Goal: Transaction & Acquisition: Book appointment/travel/reservation

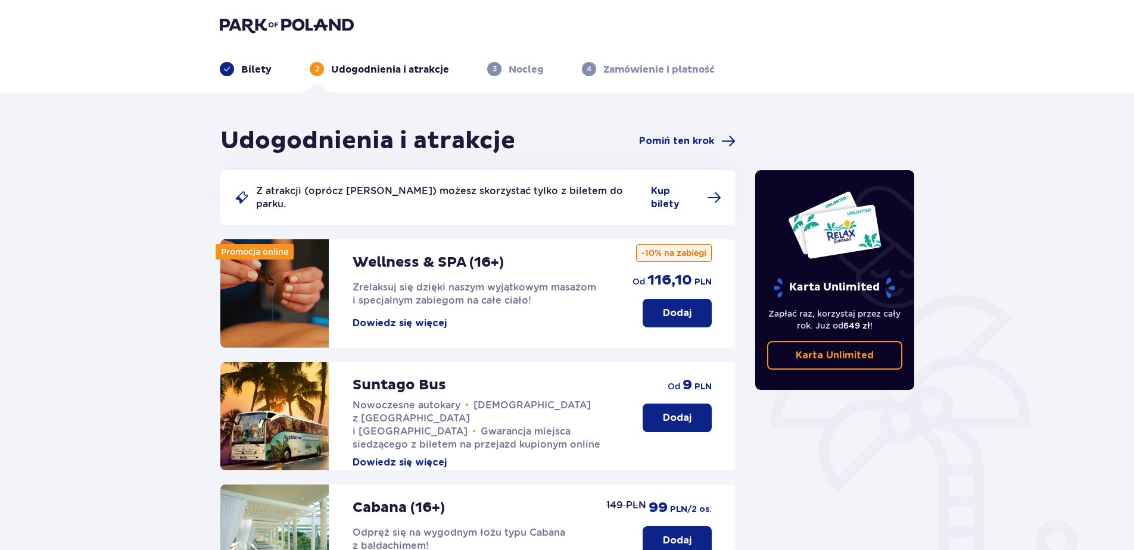
click at [248, 67] on p "Bilety" at bounding box center [256, 69] width 30 height 13
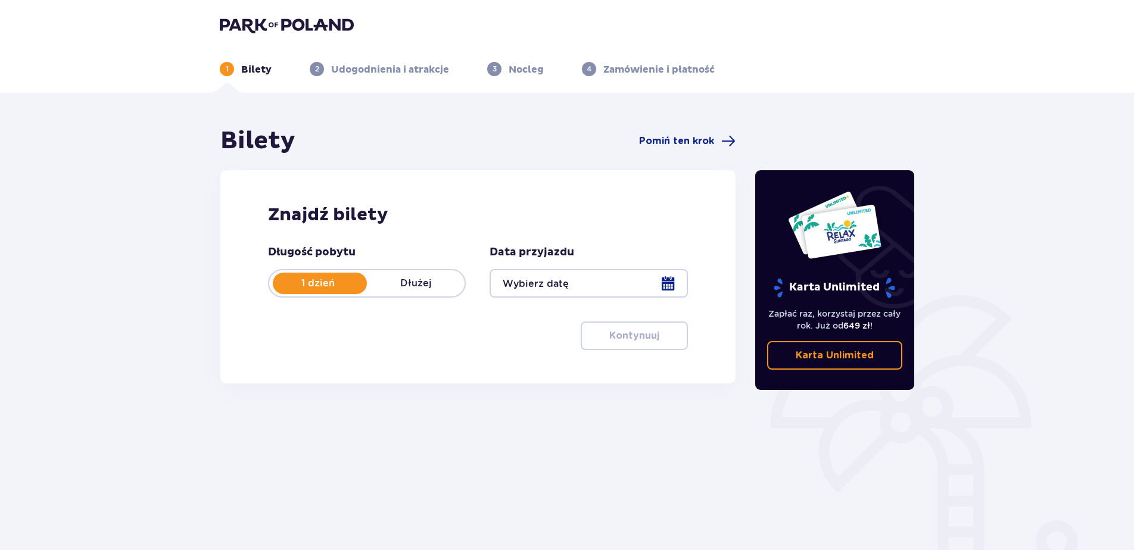
click at [669, 279] on div at bounding box center [588, 283] width 198 height 29
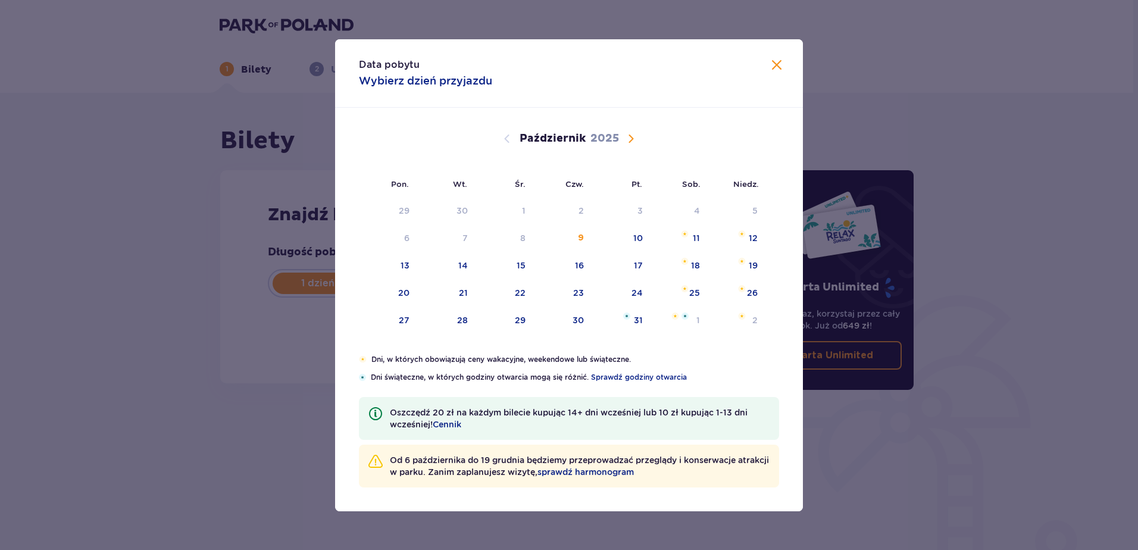
click at [632, 138] on span "Następny miesiąc" at bounding box center [631, 139] width 14 height 14
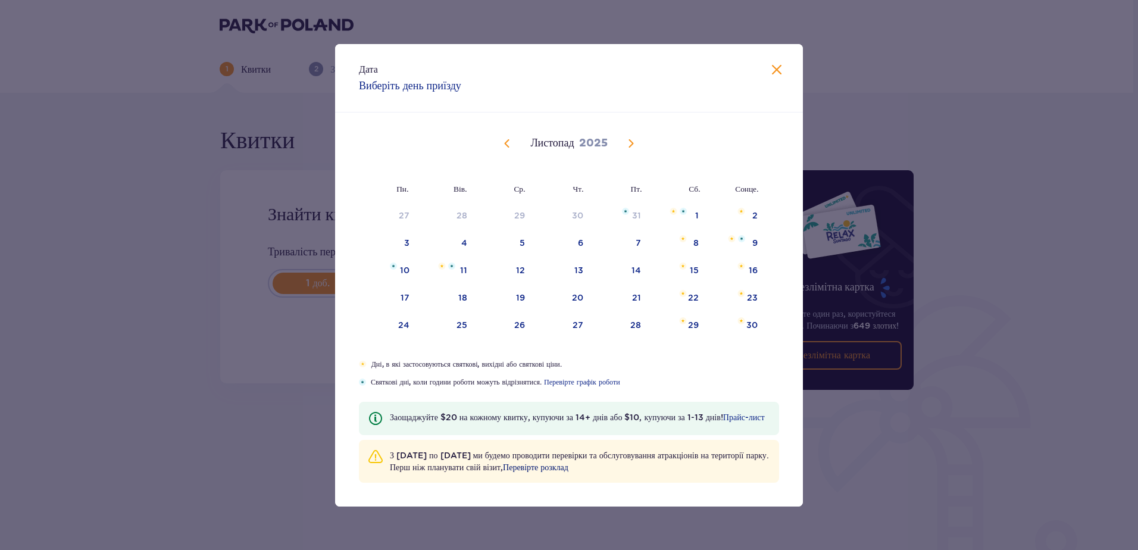
click at [569, 467] on span "Перевірте розклад" at bounding box center [535, 467] width 65 height 12
click at [776, 70] on span "Закрити" at bounding box center [777, 70] width 14 height 14
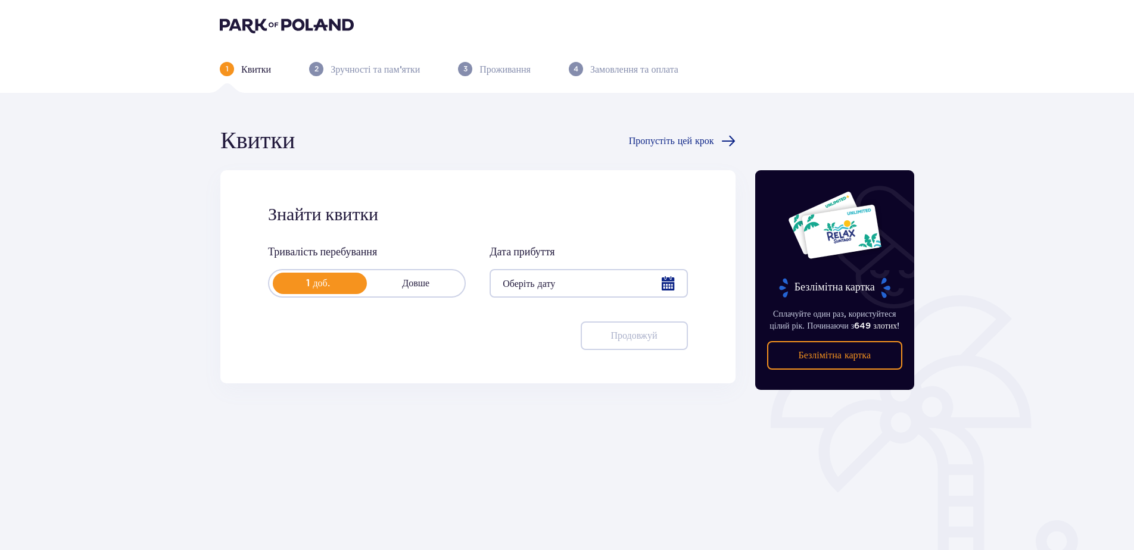
click at [664, 288] on div at bounding box center [588, 283] width 198 height 29
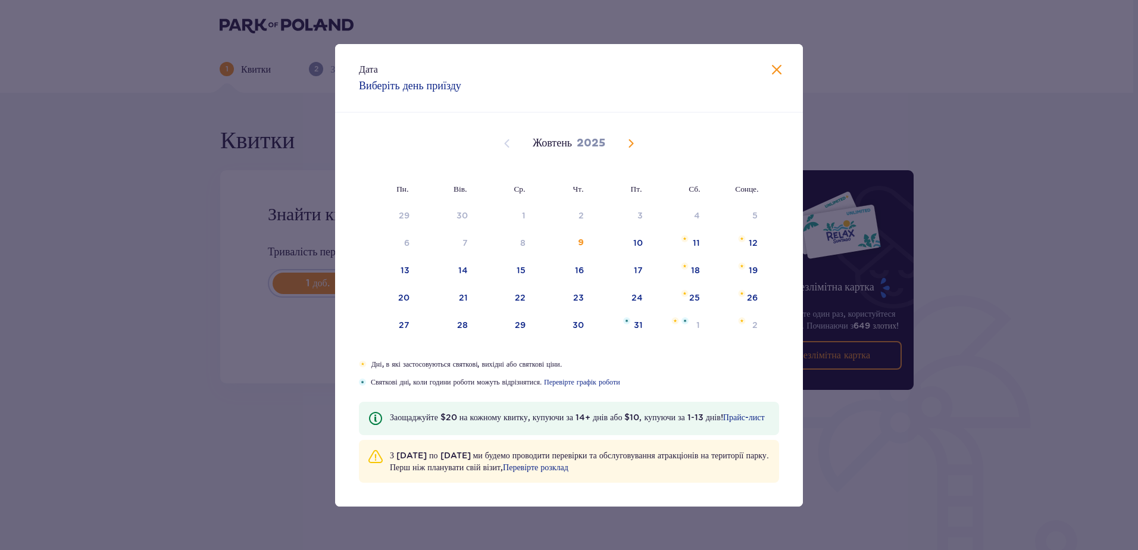
click at [627, 143] on span "Наступний місяць" at bounding box center [631, 143] width 14 height 14
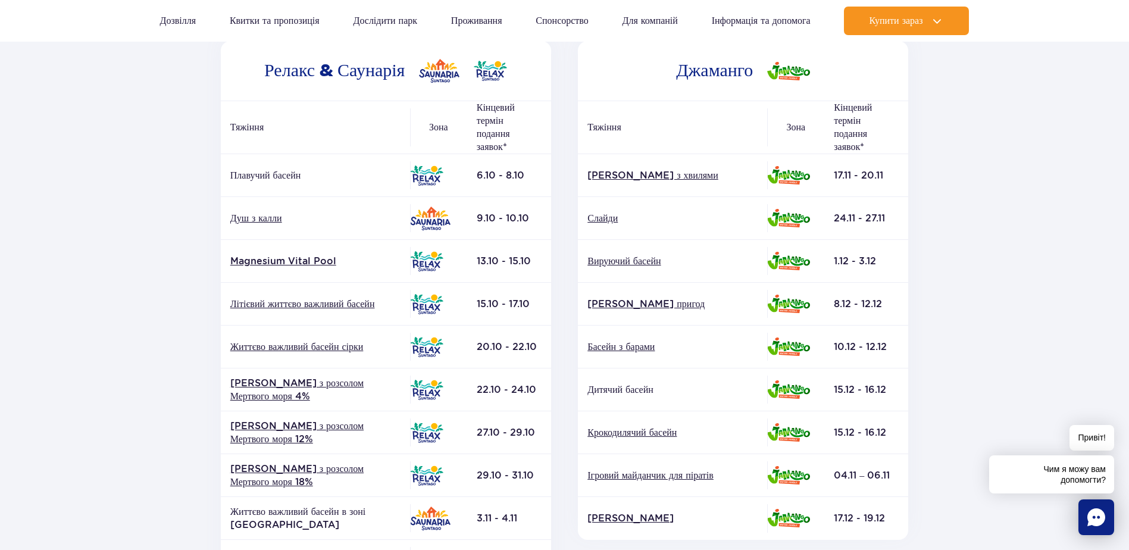
scroll to position [238, 0]
